Goal: Information Seeking & Learning: Learn about a topic

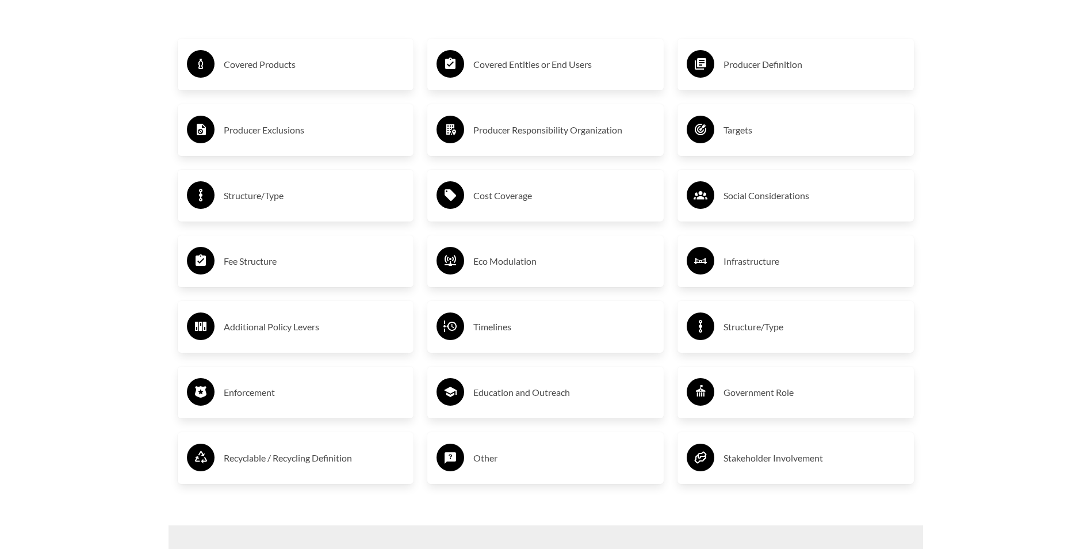
scroll to position [2071, 0]
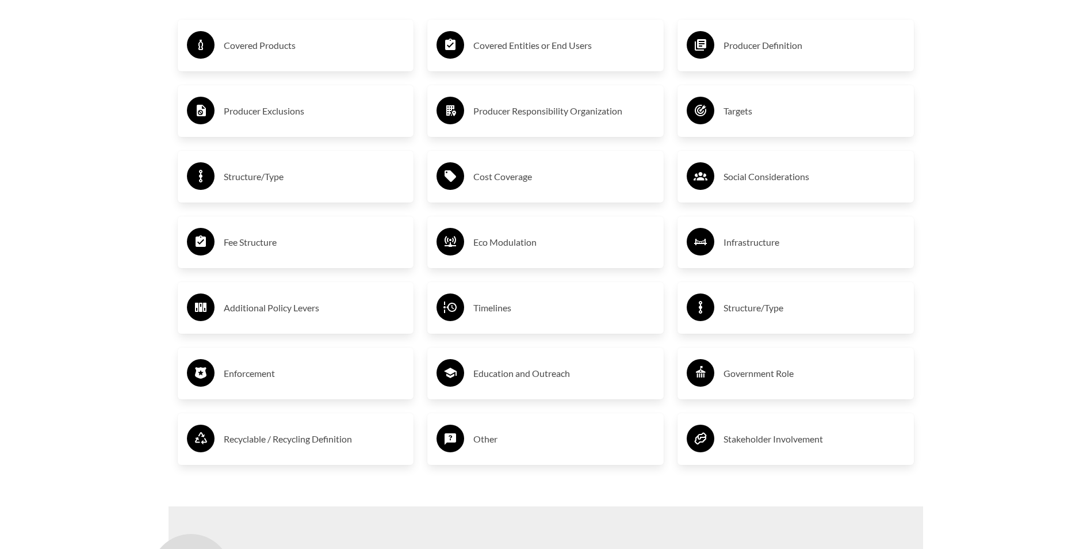
click at [252, 116] on h3 "Producer Exclusions" at bounding box center [314, 111] width 181 height 18
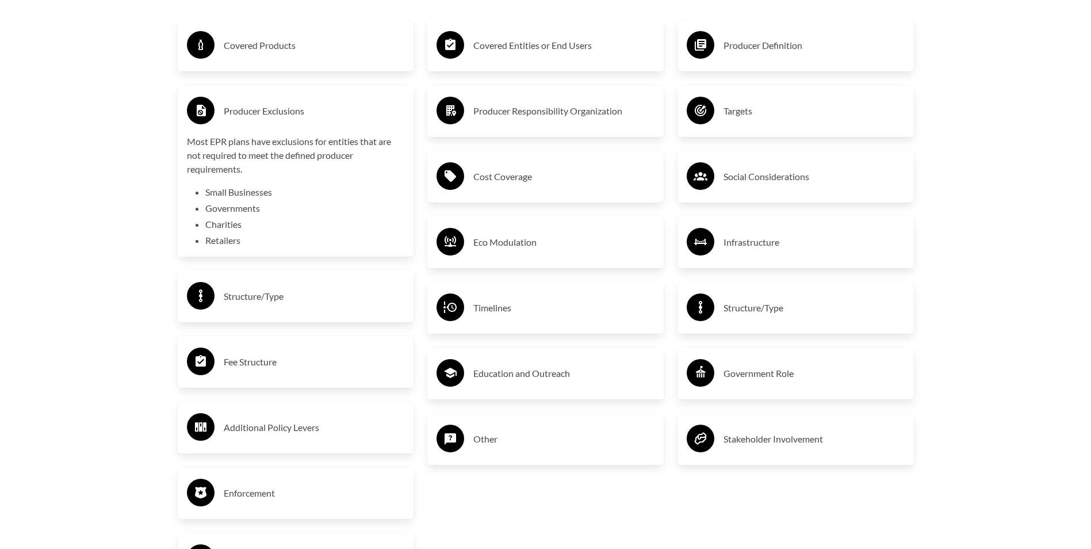
click at [763, 51] on h3 "Producer Definition" at bounding box center [814, 45] width 181 height 18
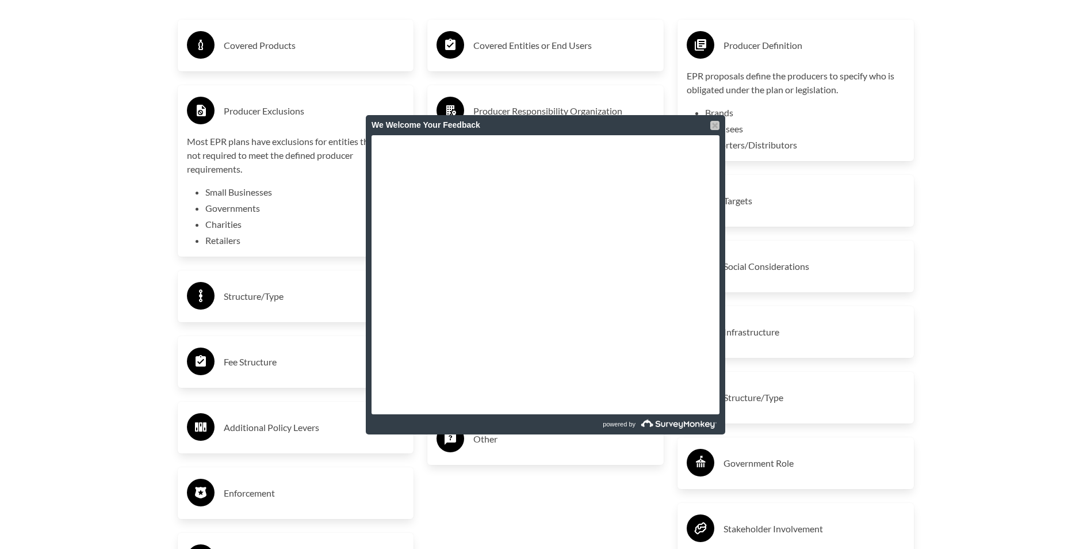
click at [715, 125] on div at bounding box center [714, 125] width 9 height 9
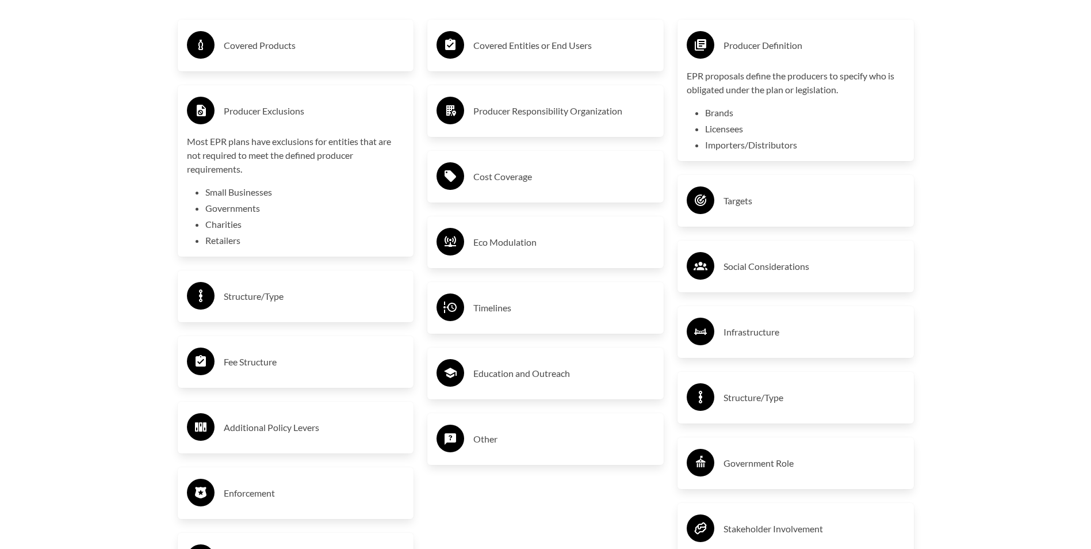
click at [722, 115] on li "Brands" at bounding box center [805, 113] width 200 height 14
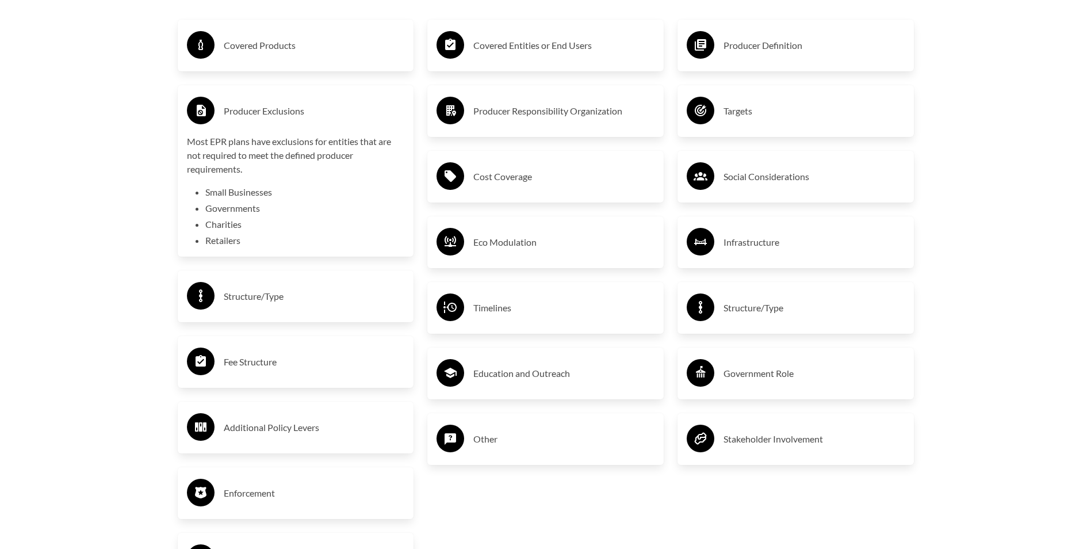
click at [727, 49] on h3 "Producer Definition" at bounding box center [814, 45] width 181 height 18
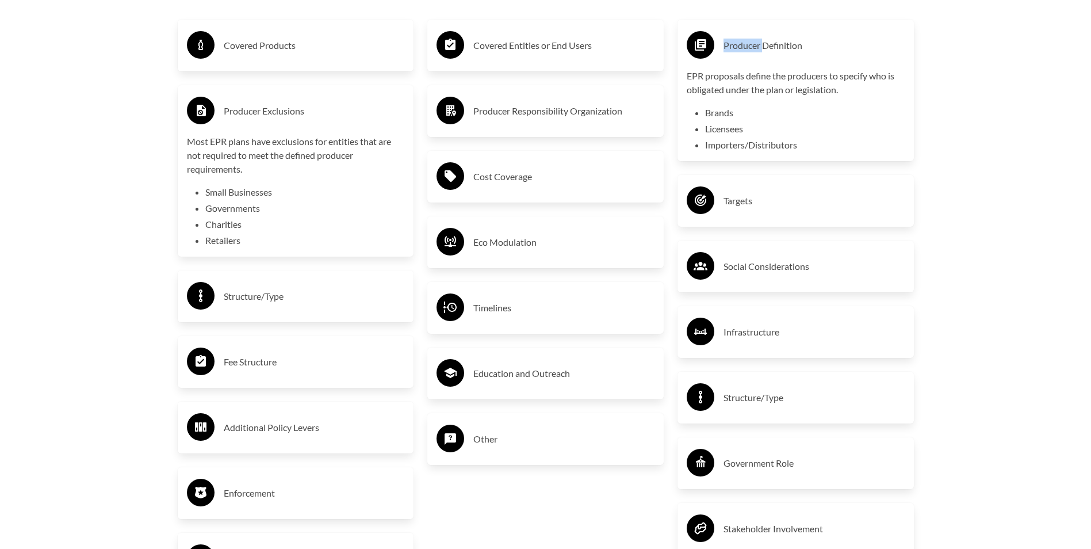
click at [727, 49] on h3 "Producer Definition" at bounding box center [814, 45] width 181 height 18
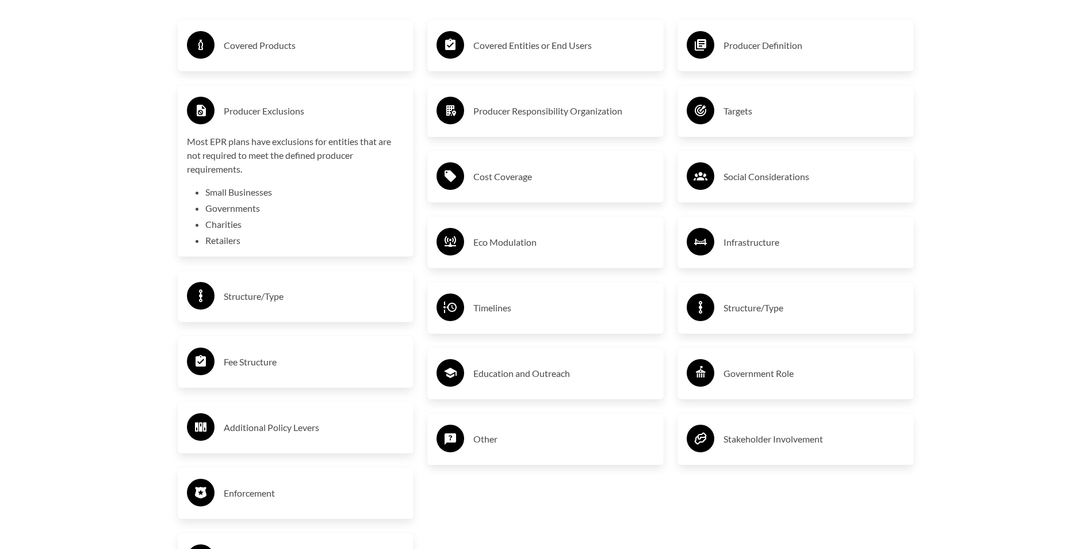
drag, startPoint x: 727, startPoint y: 49, endPoint x: 713, endPoint y: 41, distance: 16.2
click at [713, 41] on circle at bounding box center [701, 45] width 28 height 28
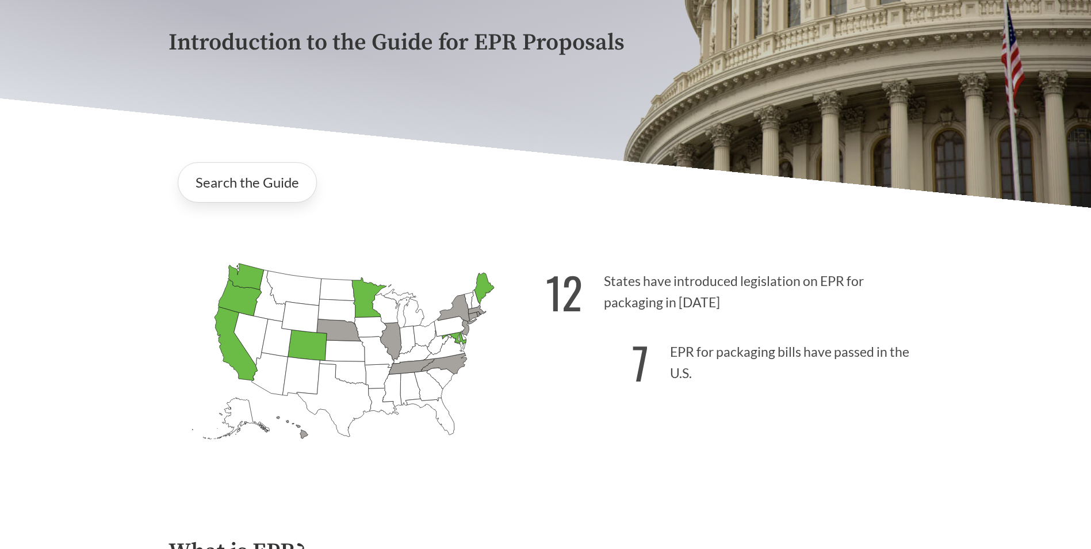
scroll to position [173, 0]
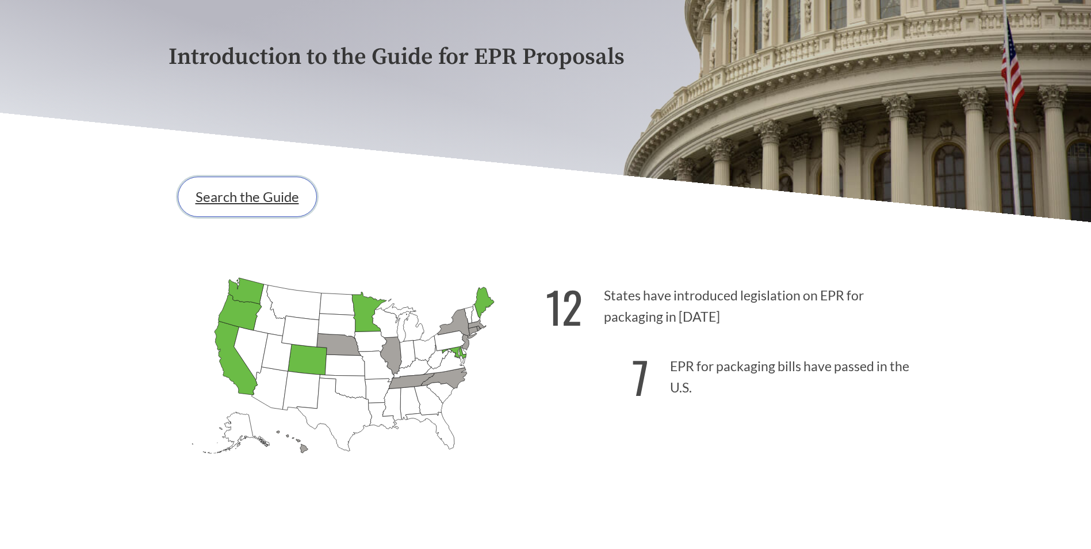
click at [235, 197] on link "Search the Guide" at bounding box center [247, 197] width 139 height 40
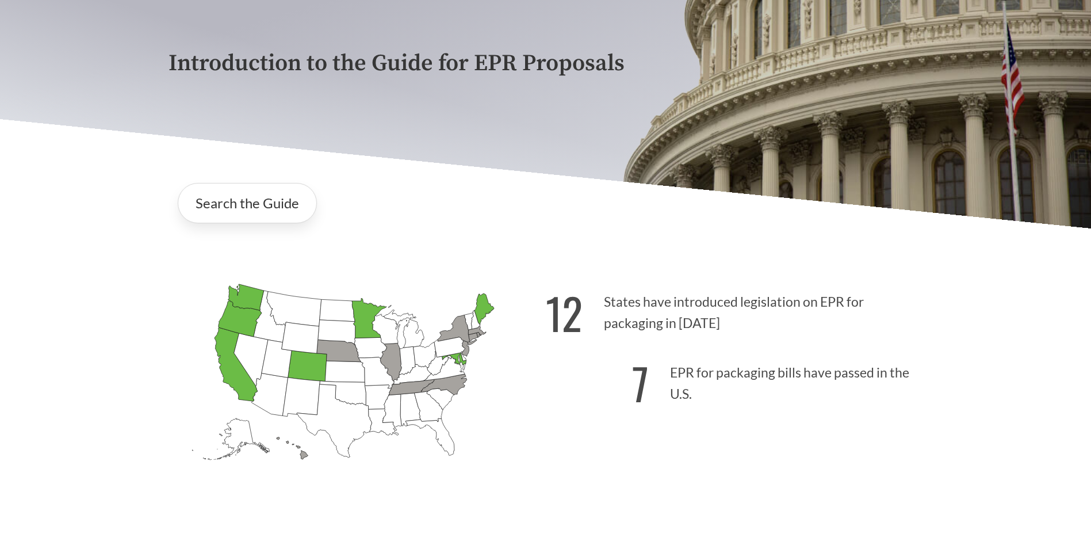
scroll to position [115, 0]
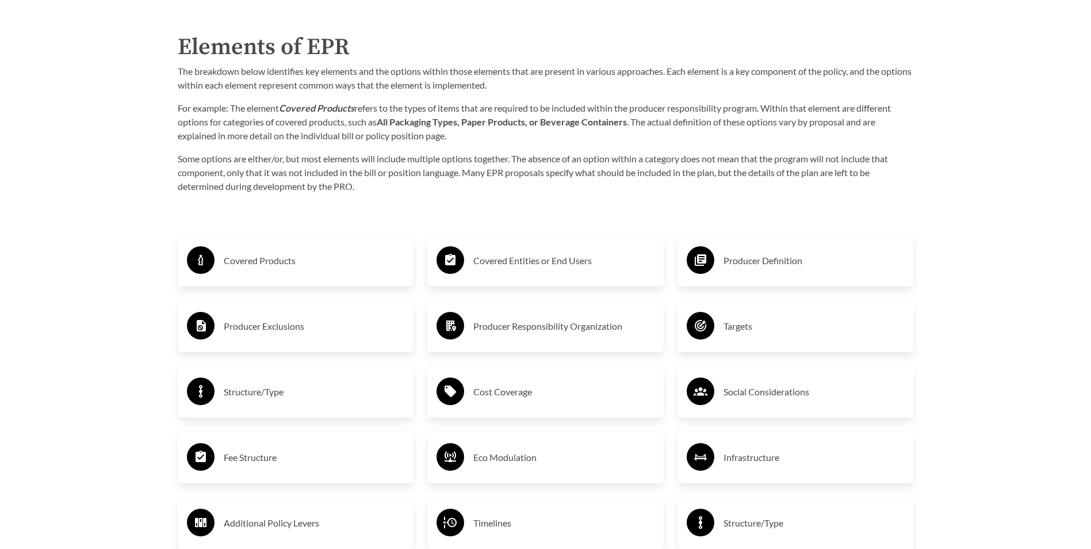
scroll to position [1898, 0]
